Goal: Information Seeking & Learning: Learn about a topic

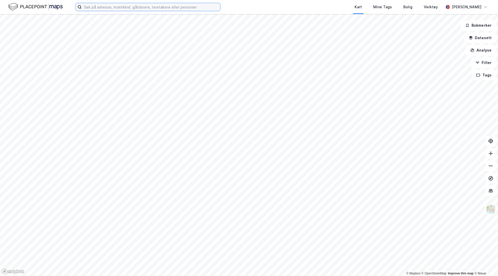
click at [150, 8] on input at bounding box center [151, 7] width 139 height 8
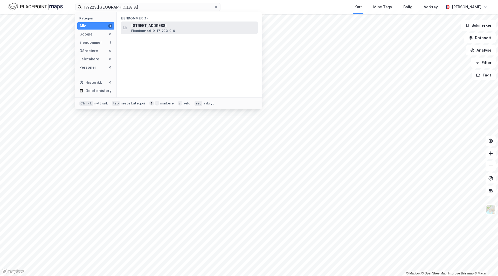
click at [159, 27] on span "[STREET_ADDRESS]" at bounding box center [193, 26] width 125 height 6
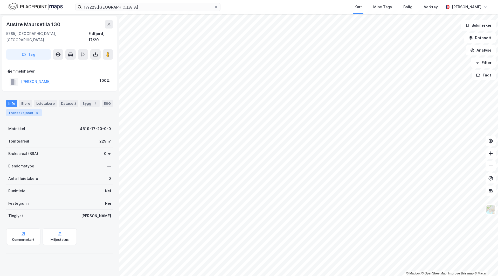
click at [27, 109] on div "Transaksjoner 5" at bounding box center [24, 112] width 36 height 7
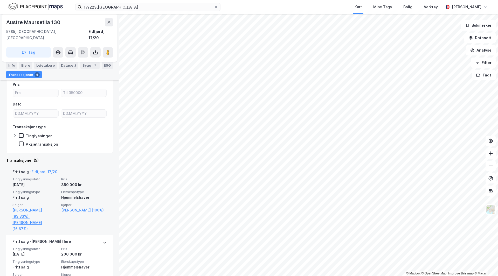
scroll to position [78, 0]
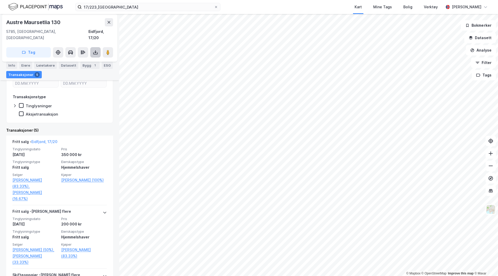
click at [97, 50] on icon at bounding box center [95, 52] width 5 height 5
click at [78, 61] on div "Last ned grunnbok" at bounding box center [70, 63] width 30 height 4
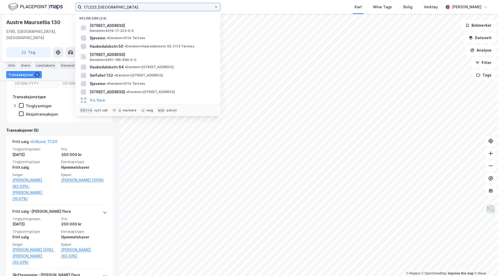
drag, startPoint x: 125, startPoint y: 6, endPoint x: 9, endPoint y: -4, distance: 117.2
click at [9, 0] on html "17/223,eidfjord Nylige søk (24) Austre Maursetlia 104, 5785, [GEOGRAPHIC_DATA],…" at bounding box center [249, 138] width 498 height 276
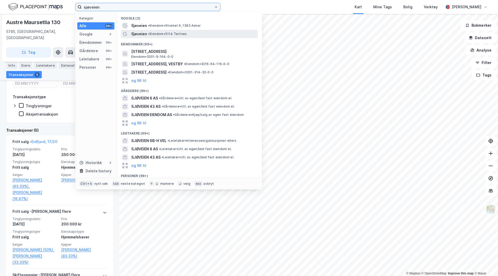
type input "sjøveien"
click at [165, 33] on span "• Eiendom • 5114 Tertnes" at bounding box center [167, 34] width 39 height 4
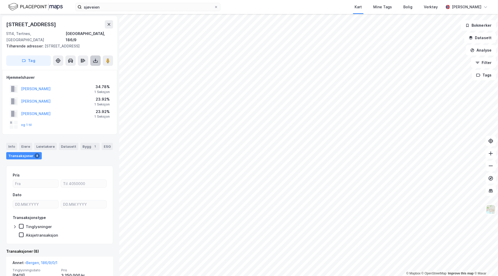
click at [100, 53] on div "© Mapbox © OpenStreetMap Improve this map © Maxar [STREET_ADDRESS] Tilhørende a…" at bounding box center [249, 145] width 498 height 262
click at [183, 5] on div "sjøveien Kart Mine Tags Bolig Verktøy [PERSON_NAME] © Mapbox © OpenStreetMap Im…" at bounding box center [249, 138] width 498 height 276
click at [94, 33] on div "© Mapbox © OpenStreetMap Improve this map © Maxar [STREET_ADDRESS] Tilhørende a…" at bounding box center [249, 145] width 498 height 262
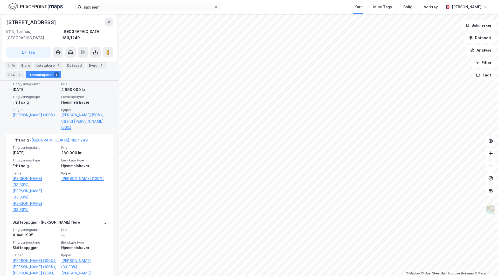
scroll to position [156, 0]
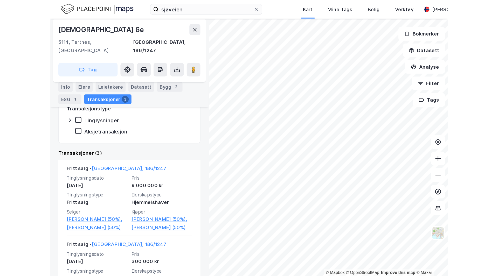
scroll to position [104, 0]
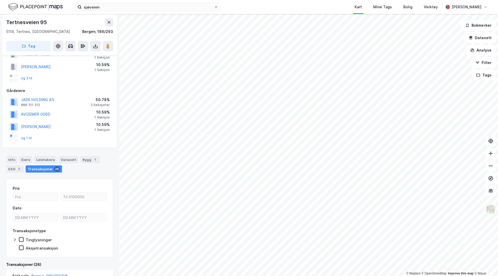
scroll to position [190, 0]
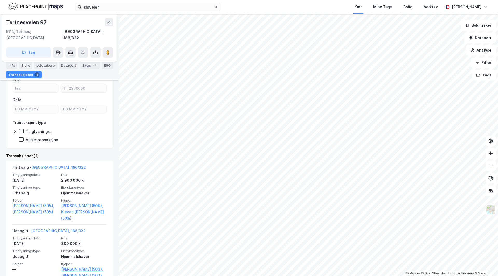
scroll to position [75, 0]
